Goal: Task Accomplishment & Management: Use online tool/utility

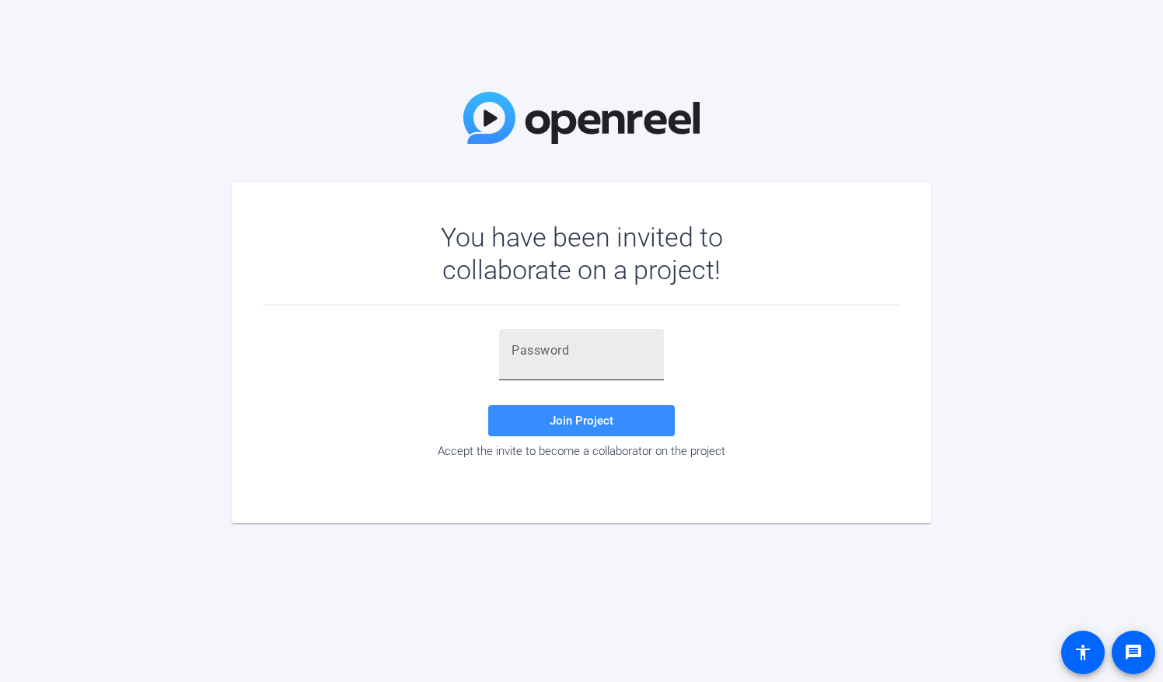
click at [529, 356] on input "text" at bounding box center [582, 350] width 140 height 19
paste input "[PERSON_NAME][}"
type input "[PERSON_NAME][}"
click at [610, 426] on span "Join Project" at bounding box center [582, 421] width 64 height 14
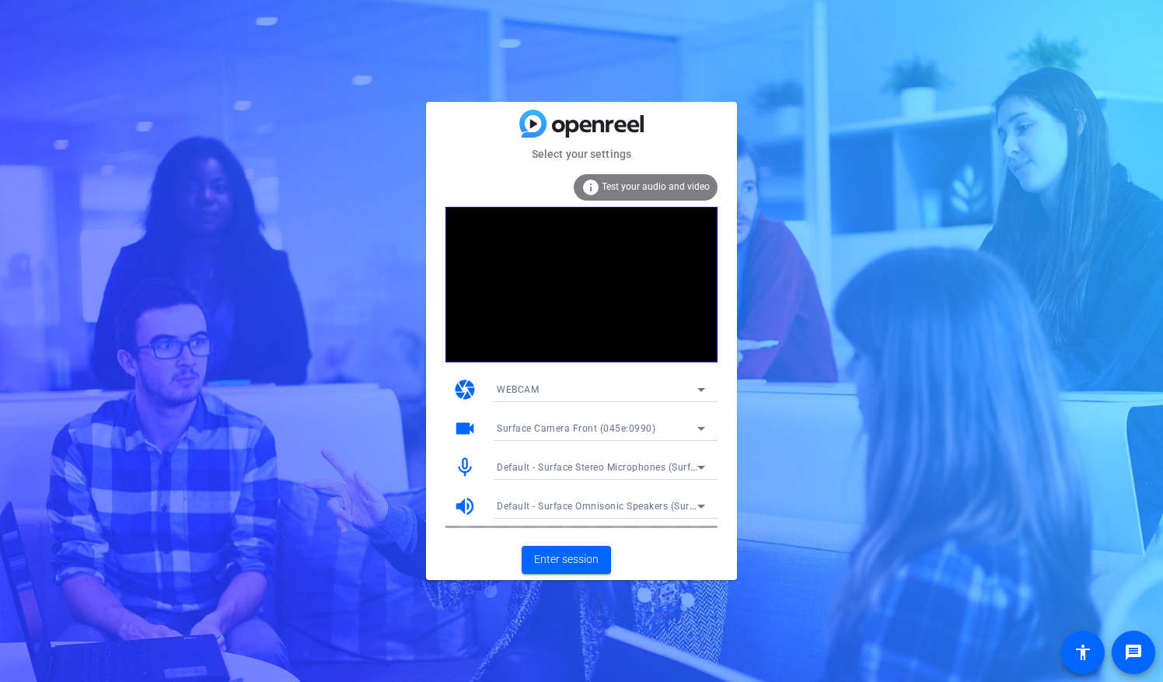
click at [701, 389] on icon at bounding box center [701, 390] width 8 height 4
click at [701, 389] on div at bounding box center [581, 341] width 1163 height 682
click at [698, 428] on icon at bounding box center [701, 429] width 8 height 4
click at [698, 428] on div at bounding box center [581, 341] width 1163 height 682
click at [572, 558] on span "Enter session" at bounding box center [566, 559] width 65 height 16
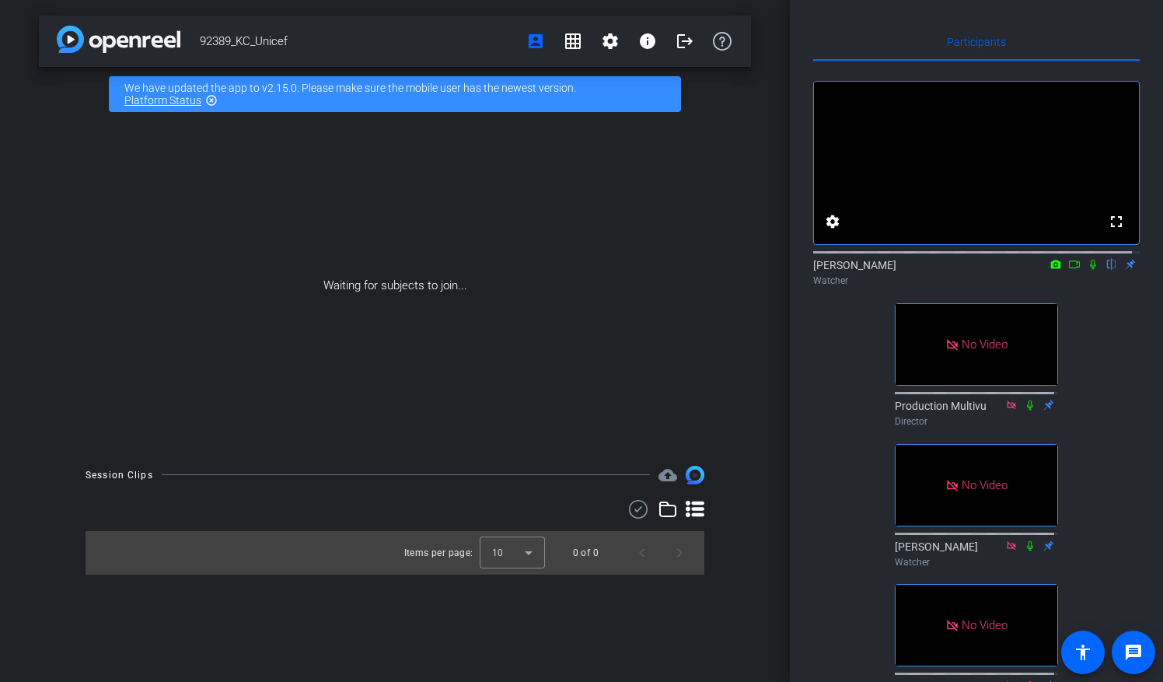
click at [1068, 270] on icon at bounding box center [1074, 264] width 12 height 11
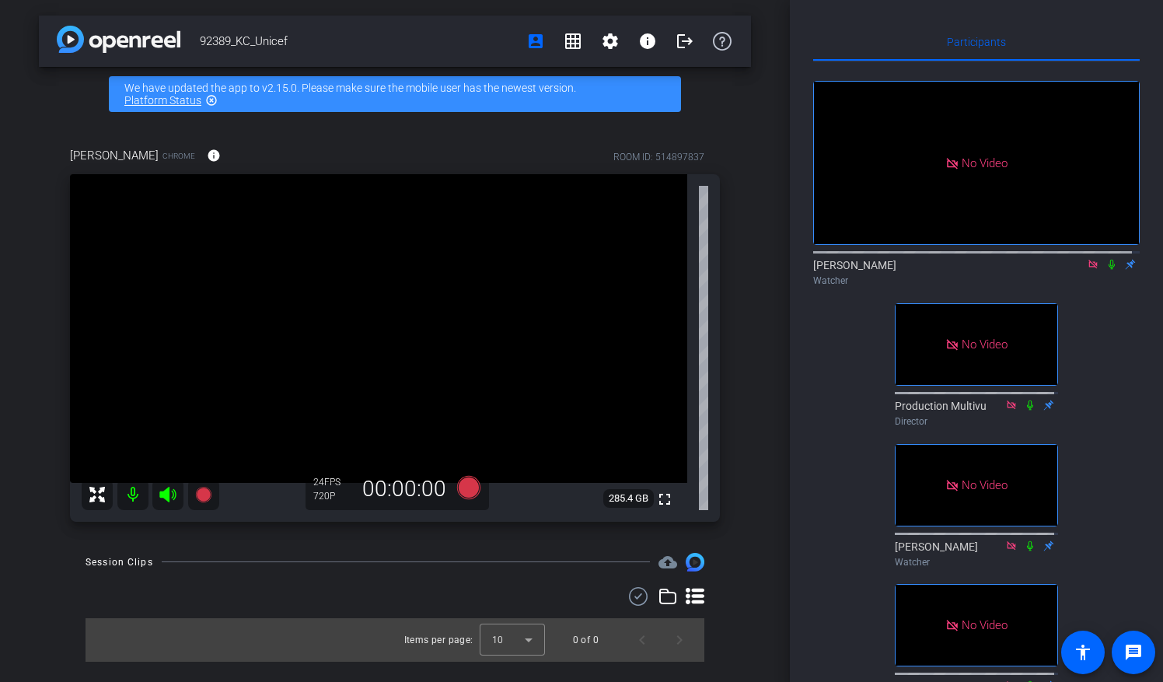
click at [1089, 268] on icon at bounding box center [1093, 264] width 9 height 9
click at [1068, 270] on icon at bounding box center [1074, 264] width 12 height 11
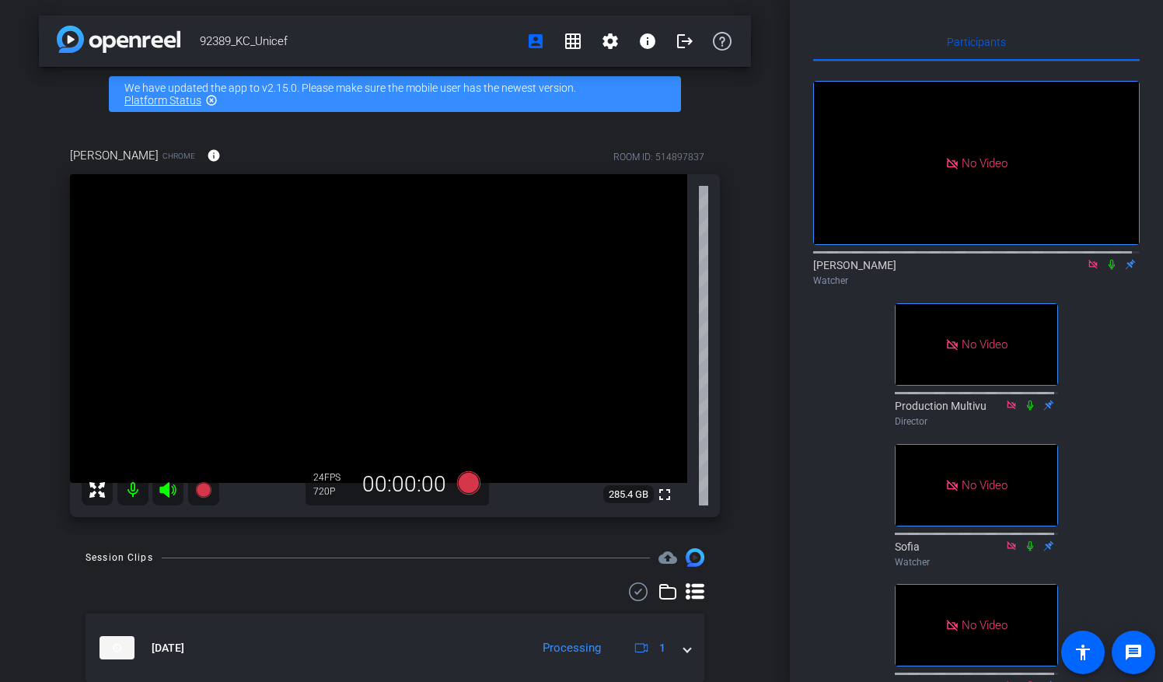
click at [1106, 270] on icon at bounding box center [1112, 264] width 12 height 11
